Goal: Transaction & Acquisition: Purchase product/service

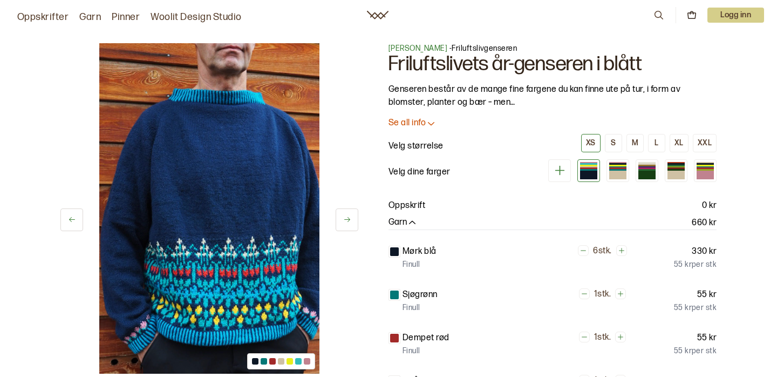
click at [344, 222] on icon at bounding box center [347, 219] width 8 height 8
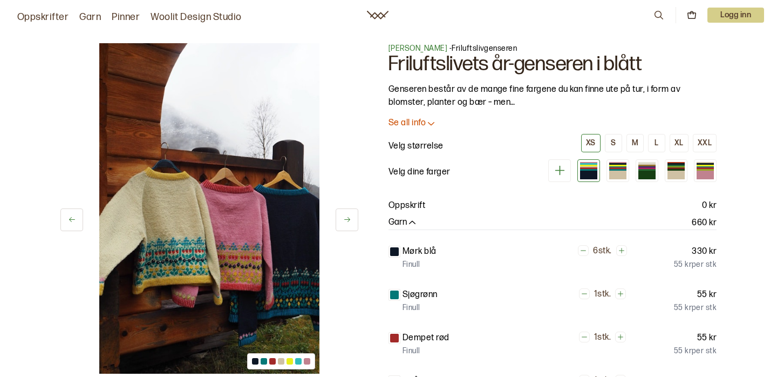
click at [344, 222] on icon at bounding box center [347, 219] width 8 height 8
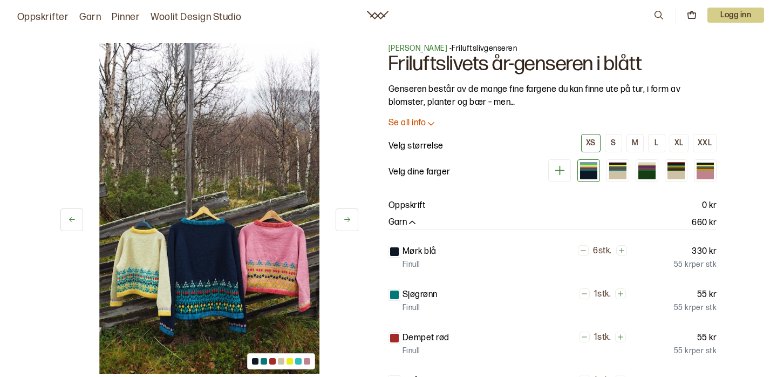
click at [344, 222] on icon at bounding box center [347, 219] width 8 height 8
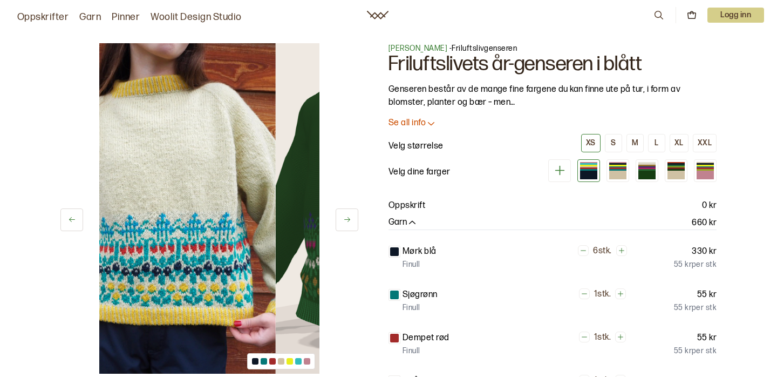
click at [344, 222] on icon at bounding box center [347, 219] width 8 height 8
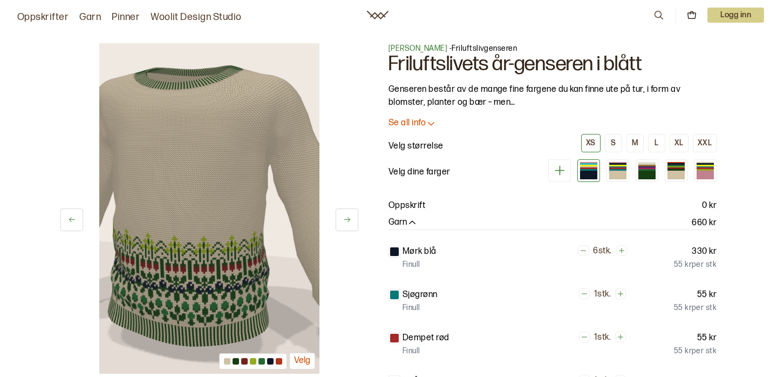
click at [344, 222] on icon at bounding box center [347, 219] width 8 height 8
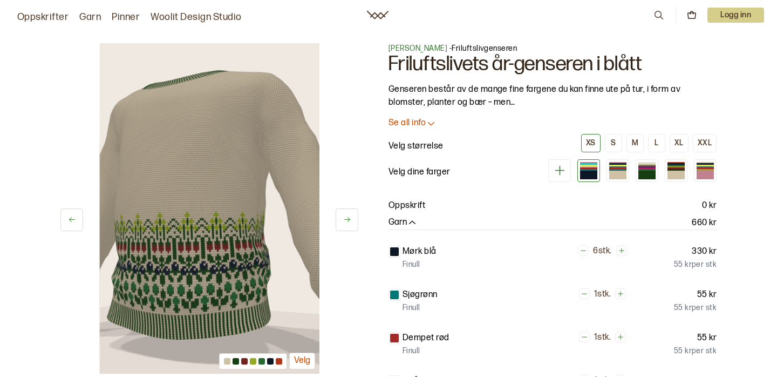
click at [344, 222] on icon at bounding box center [347, 219] width 8 height 8
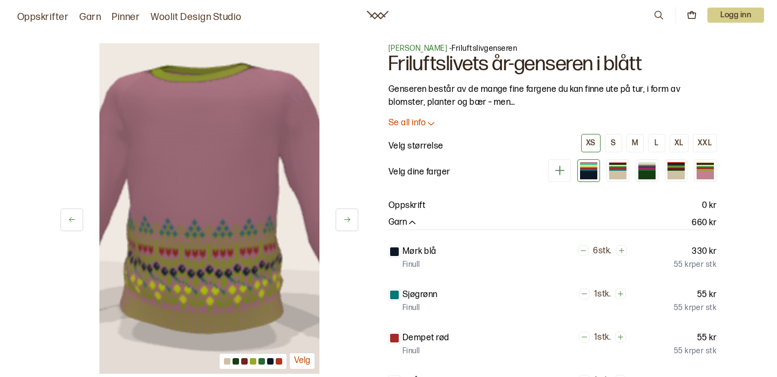
click at [344, 222] on icon at bounding box center [347, 219] width 8 height 8
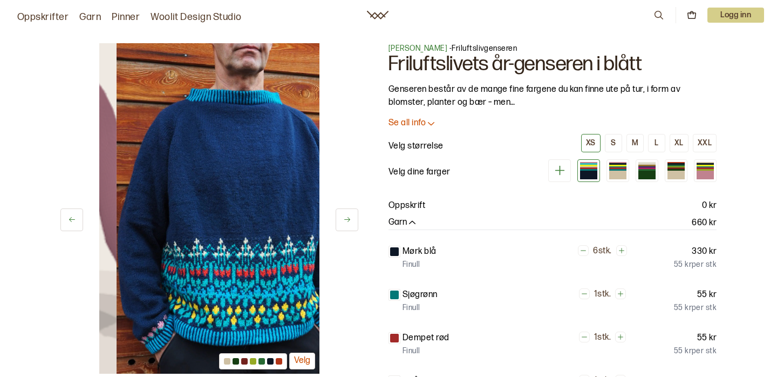
click at [344, 222] on icon at bounding box center [347, 219] width 8 height 8
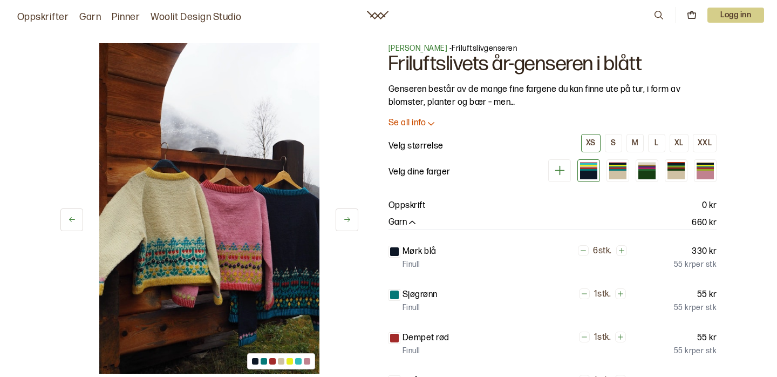
click at [344, 222] on icon at bounding box center [347, 219] width 8 height 8
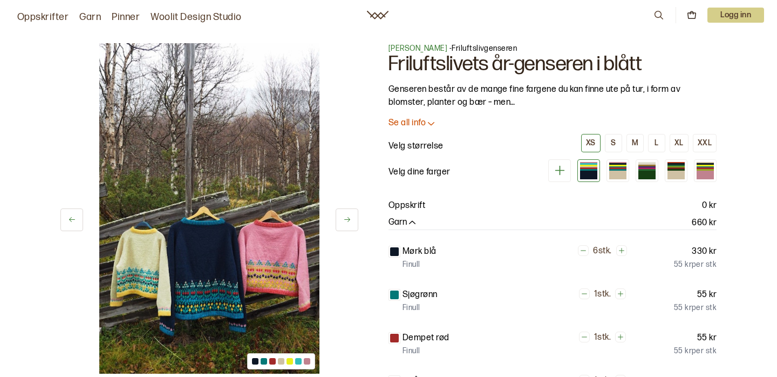
click at [344, 222] on icon at bounding box center [347, 219] width 8 height 8
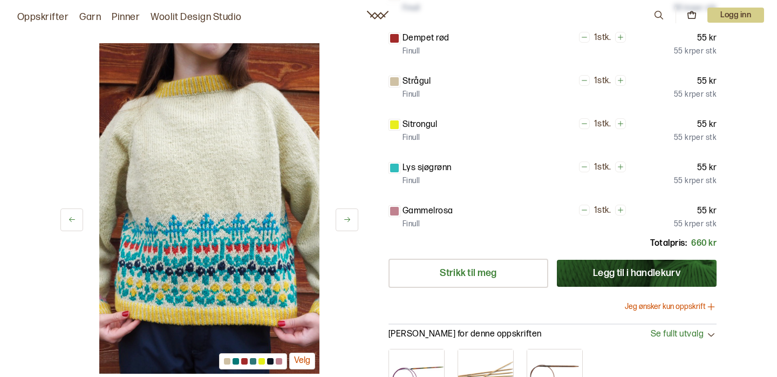
scroll to position [318, 0]
